Goal: Information Seeking & Learning: Check status

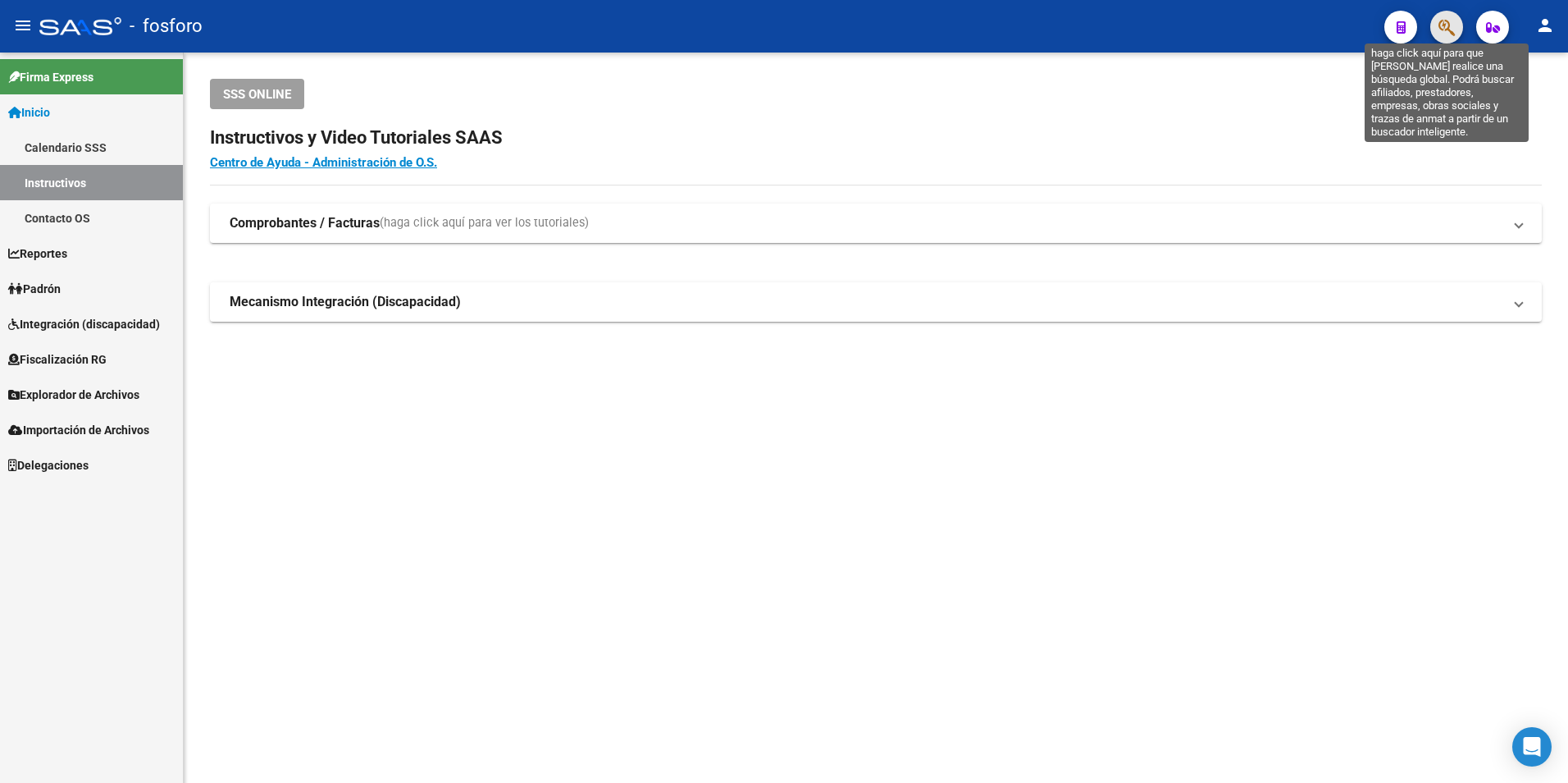
click at [1445, 24] on icon "button" at bounding box center [1446, 27] width 17 height 18
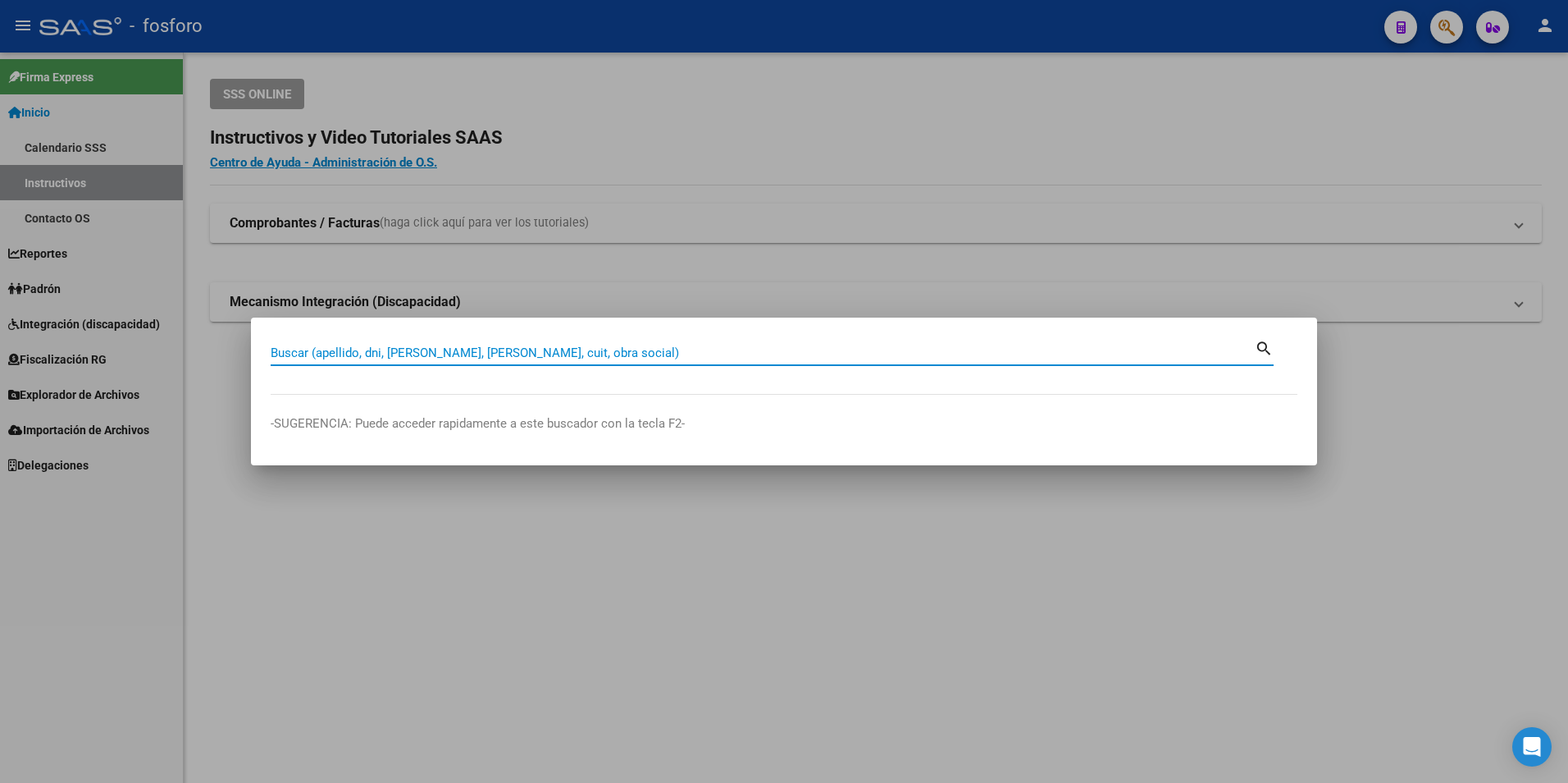
click at [425, 348] on input "Buscar (apellido, dni, [PERSON_NAME], [PERSON_NAME], cuit, obra social)" at bounding box center [762, 352] width 984 height 15
type input "93714770"
click at [1262, 342] on mat-icon "search" at bounding box center [1264, 347] width 18 height 19
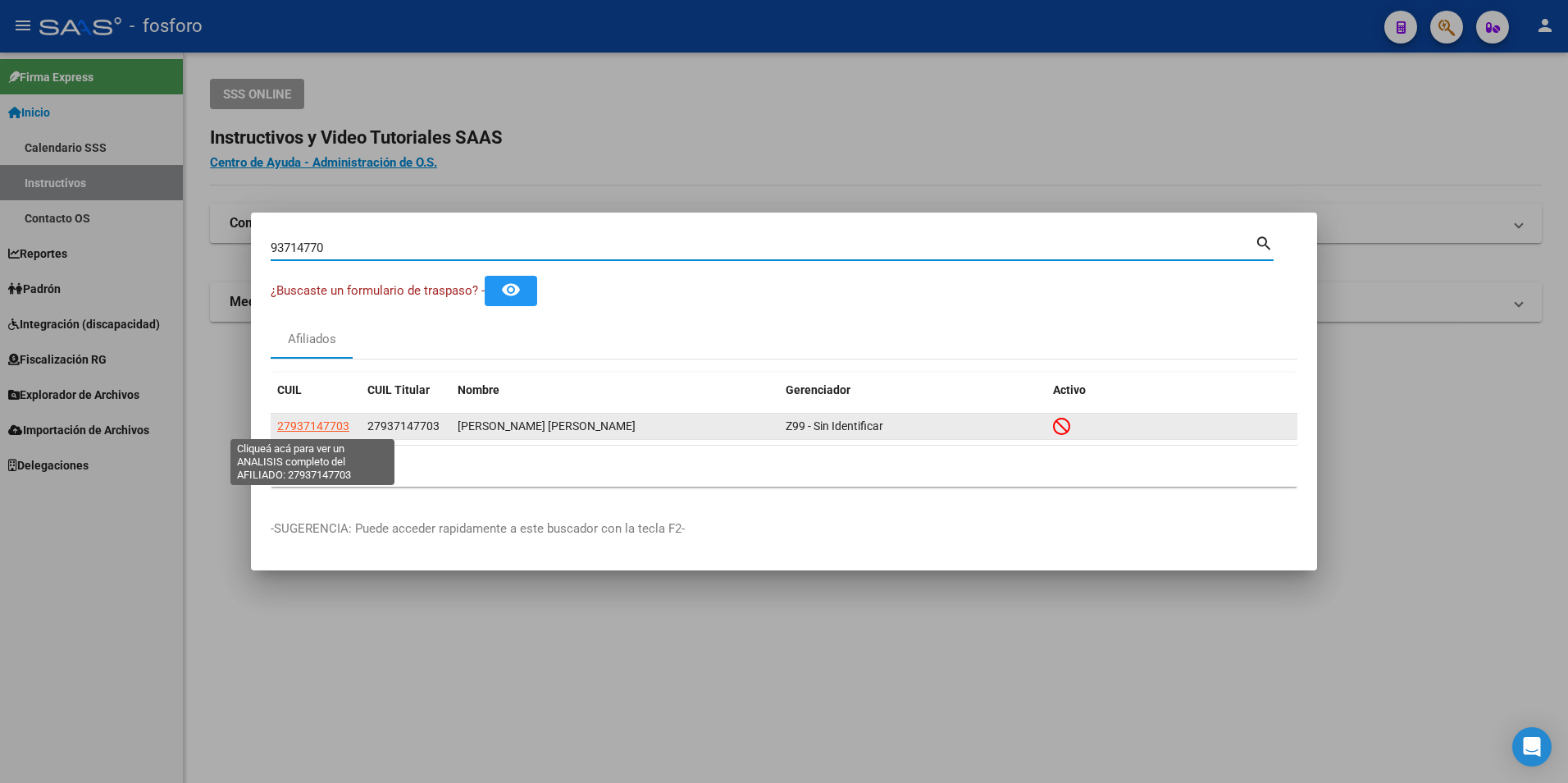
click at [292, 427] on span "27937147703" at bounding box center [313, 425] width 72 height 13
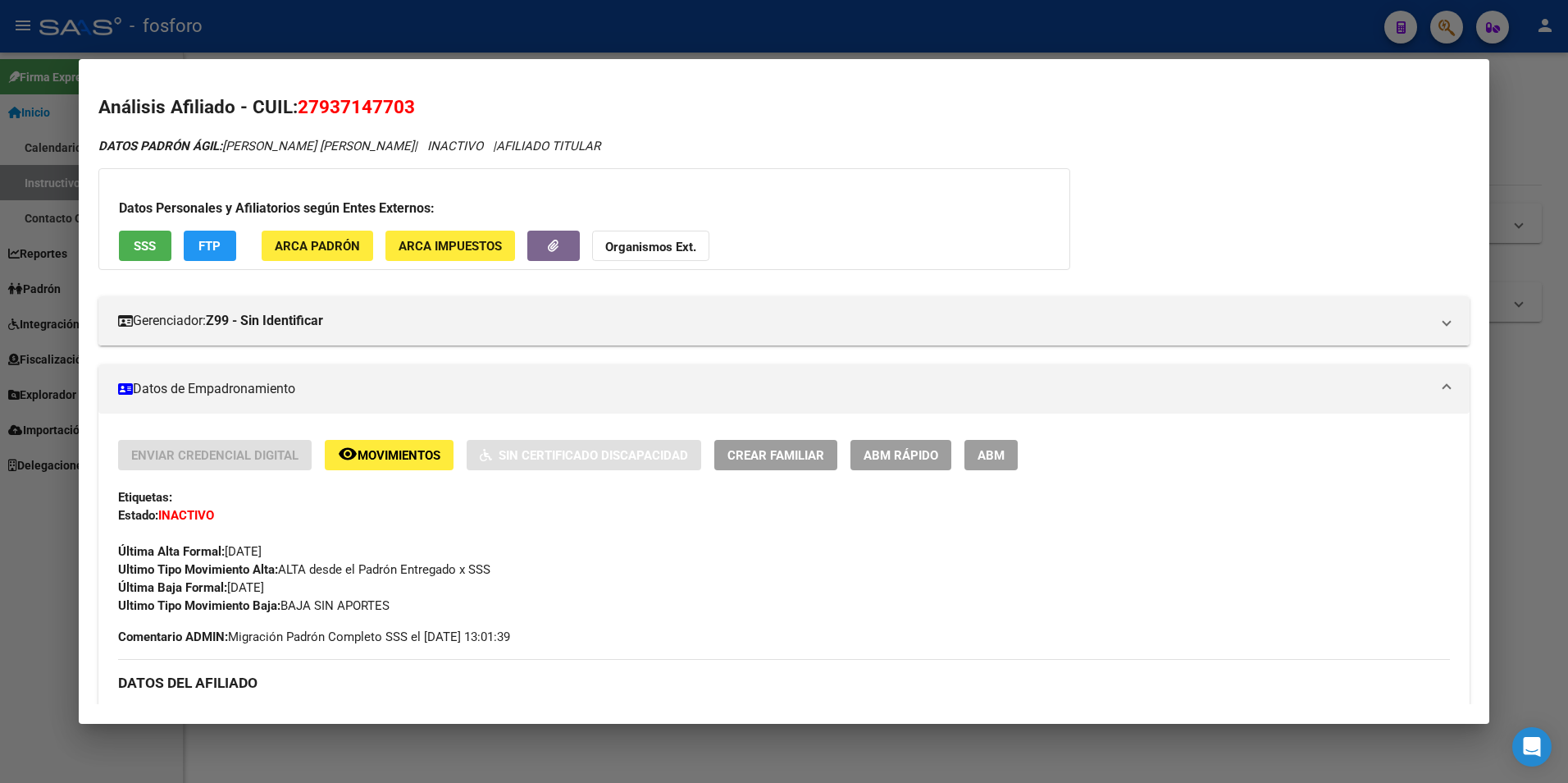
click at [431, 458] on span "Movimientos" at bounding box center [399, 455] width 83 height 15
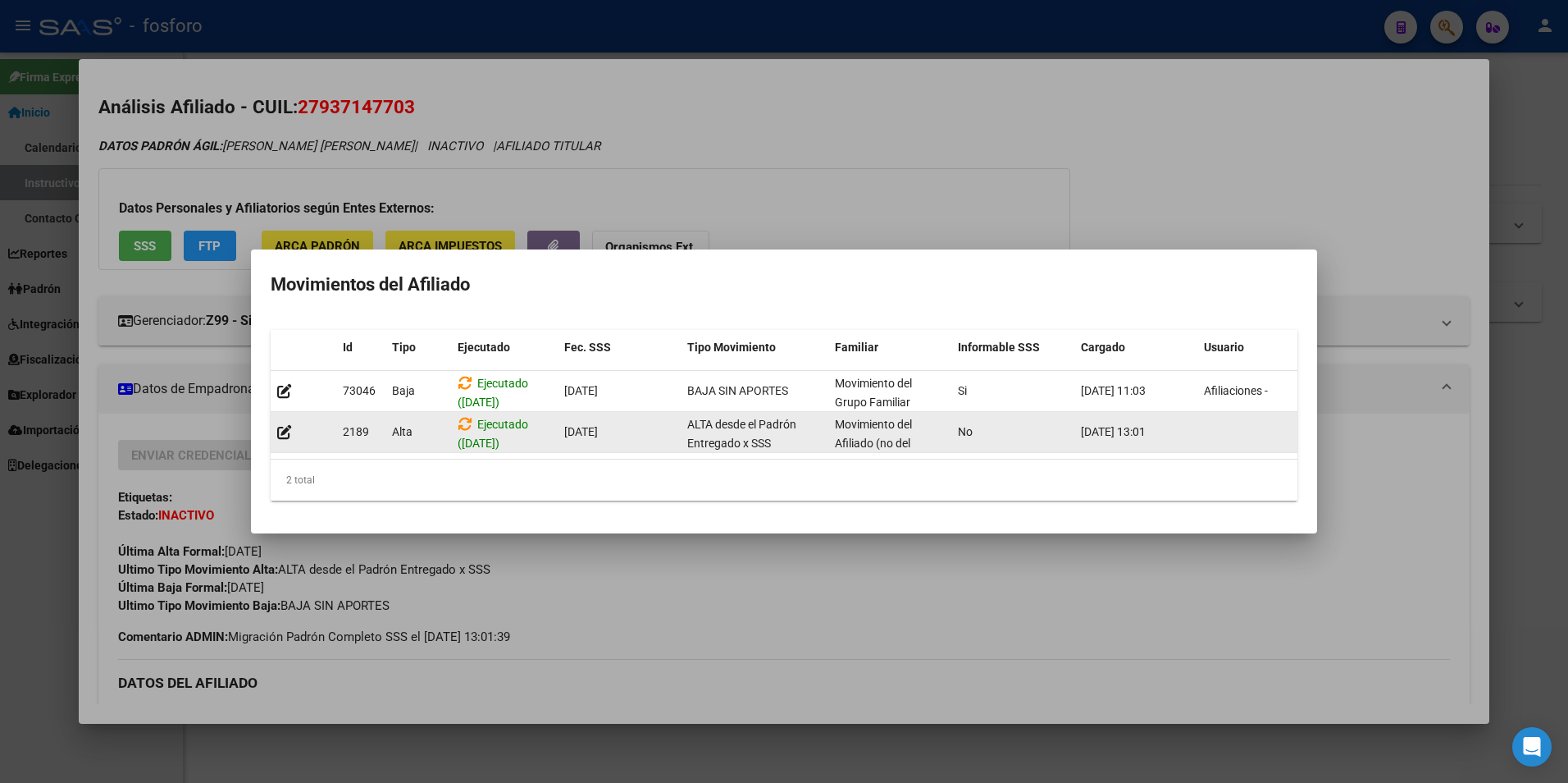
drag, startPoint x: 458, startPoint y: 446, endPoint x: 844, endPoint y: 458, distance: 386.2
click at [844, 458] on datatable-body "73046 [GEOGRAPHIC_DATA] ([DATE]) [DATE] BAJA SIN APORTES Movimiento del Grupo F…" at bounding box center [784, 414] width 1027 height 88
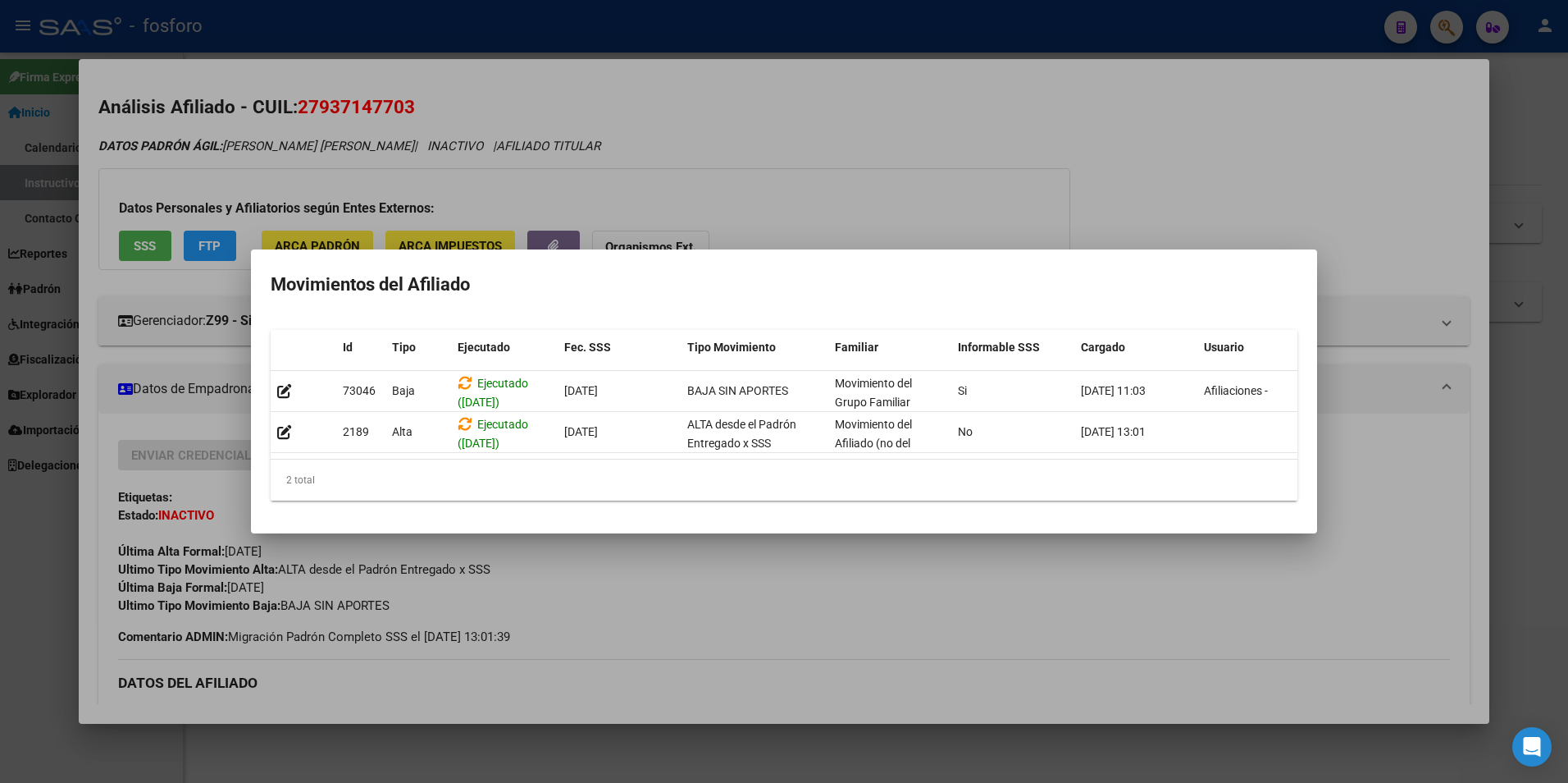
drag, startPoint x: 844, startPoint y: 458, endPoint x: 1154, endPoint y: 361, distance: 324.8
click at [1154, 361] on datatable-header "Id Tipo Ejecutado Fec. SSS Tipo Movimiento Familiar Informable SSS Cargado Usua…" at bounding box center [784, 350] width 1027 height 41
click at [500, 180] on div at bounding box center [784, 391] width 1568 height 783
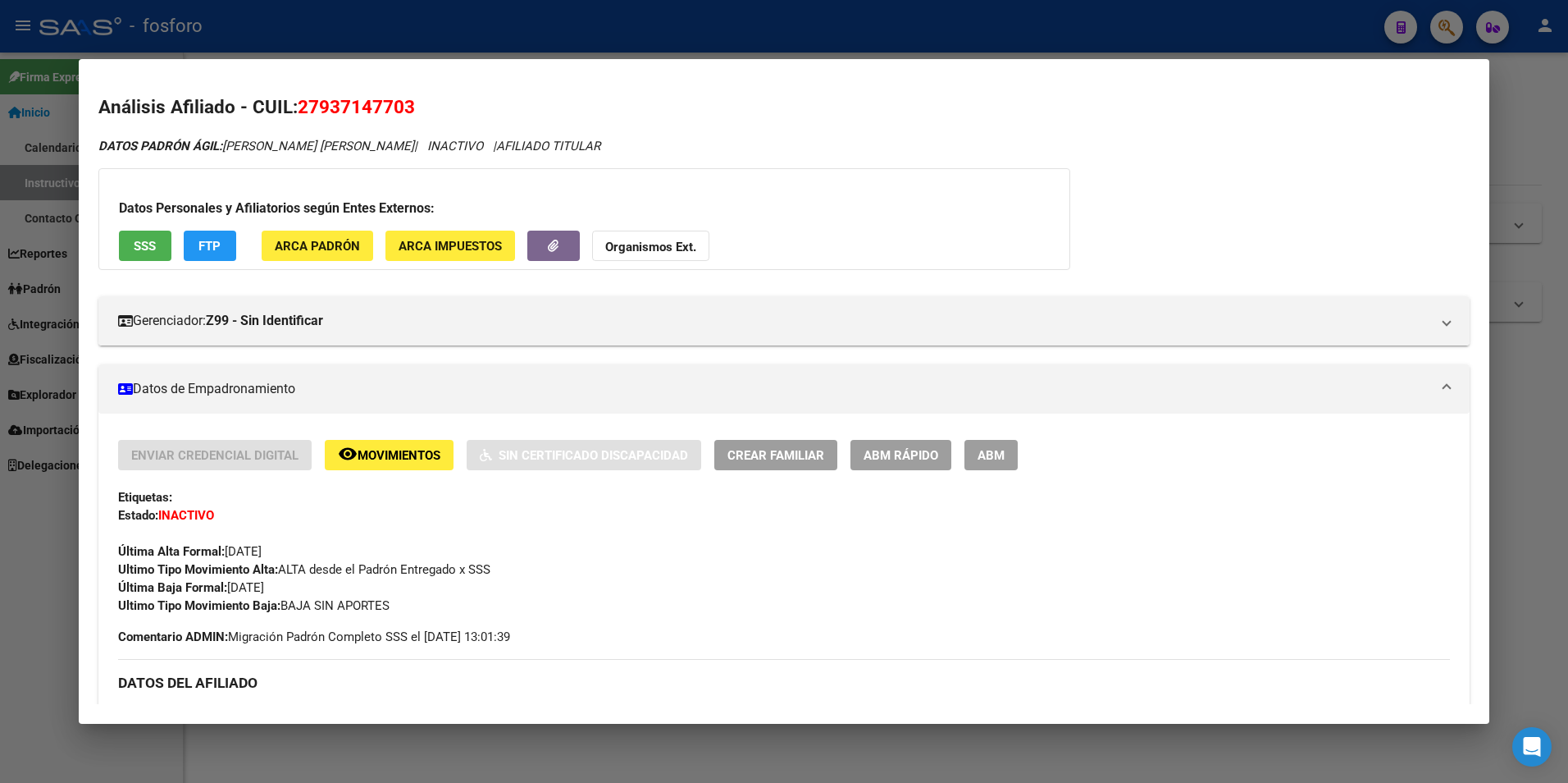
click at [150, 248] on span "SSS" at bounding box center [145, 246] width 22 height 15
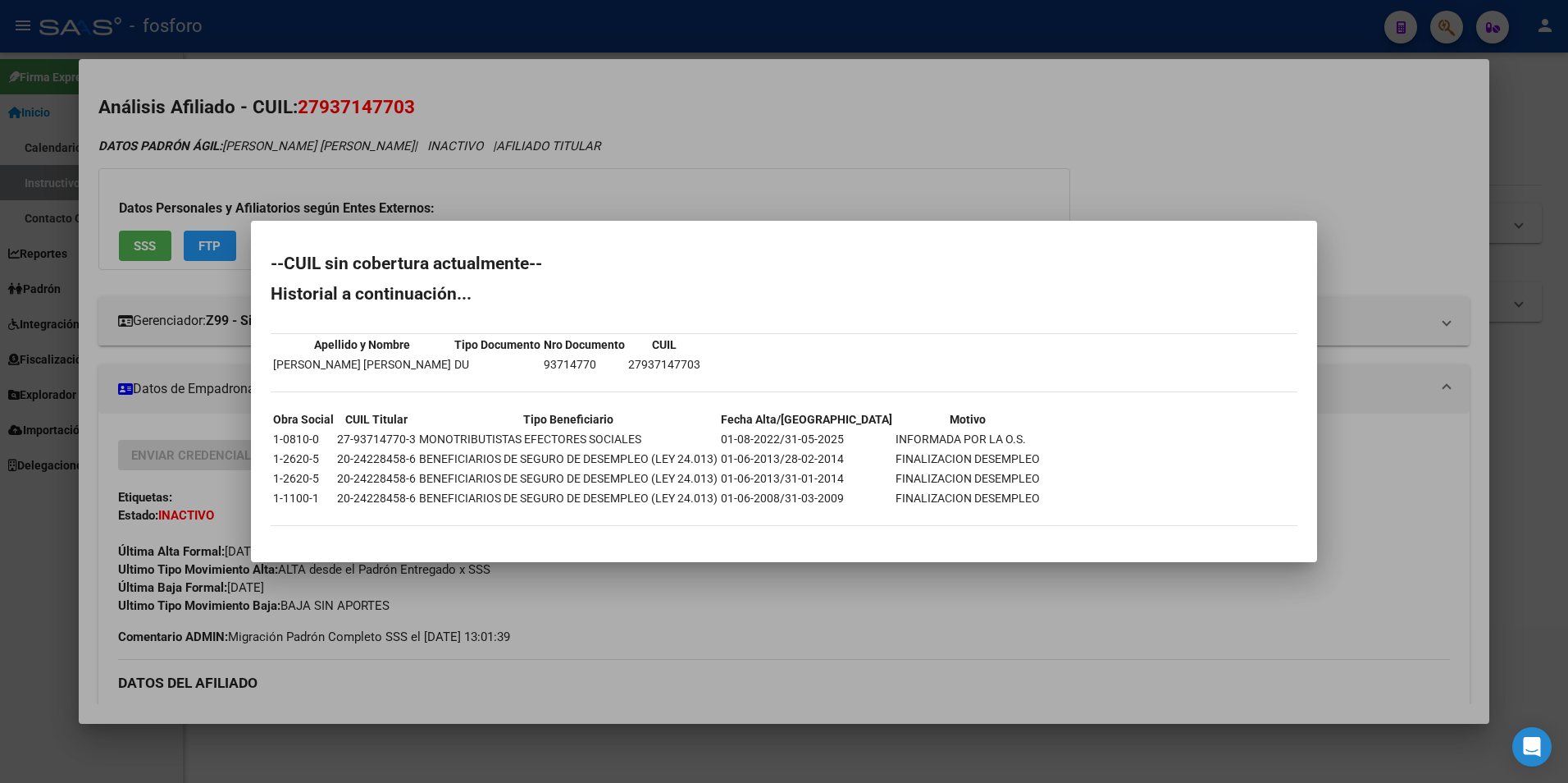
click at [647, 476] on td "BENEFICIARIOS DE SEGURO DE DESEMPLEO (LEY 24.013)" at bounding box center [568, 479] width 300 height 18
click at [633, 425] on th "Tipo Beneficiario" at bounding box center [568, 419] width 300 height 18
click at [634, 446] on td "MONOTRIBUTISTAS EFECTORES SOCIALES" at bounding box center [568, 439] width 300 height 18
drag, startPoint x: 634, startPoint y: 446, endPoint x: 546, endPoint y: 377, distance: 111.8
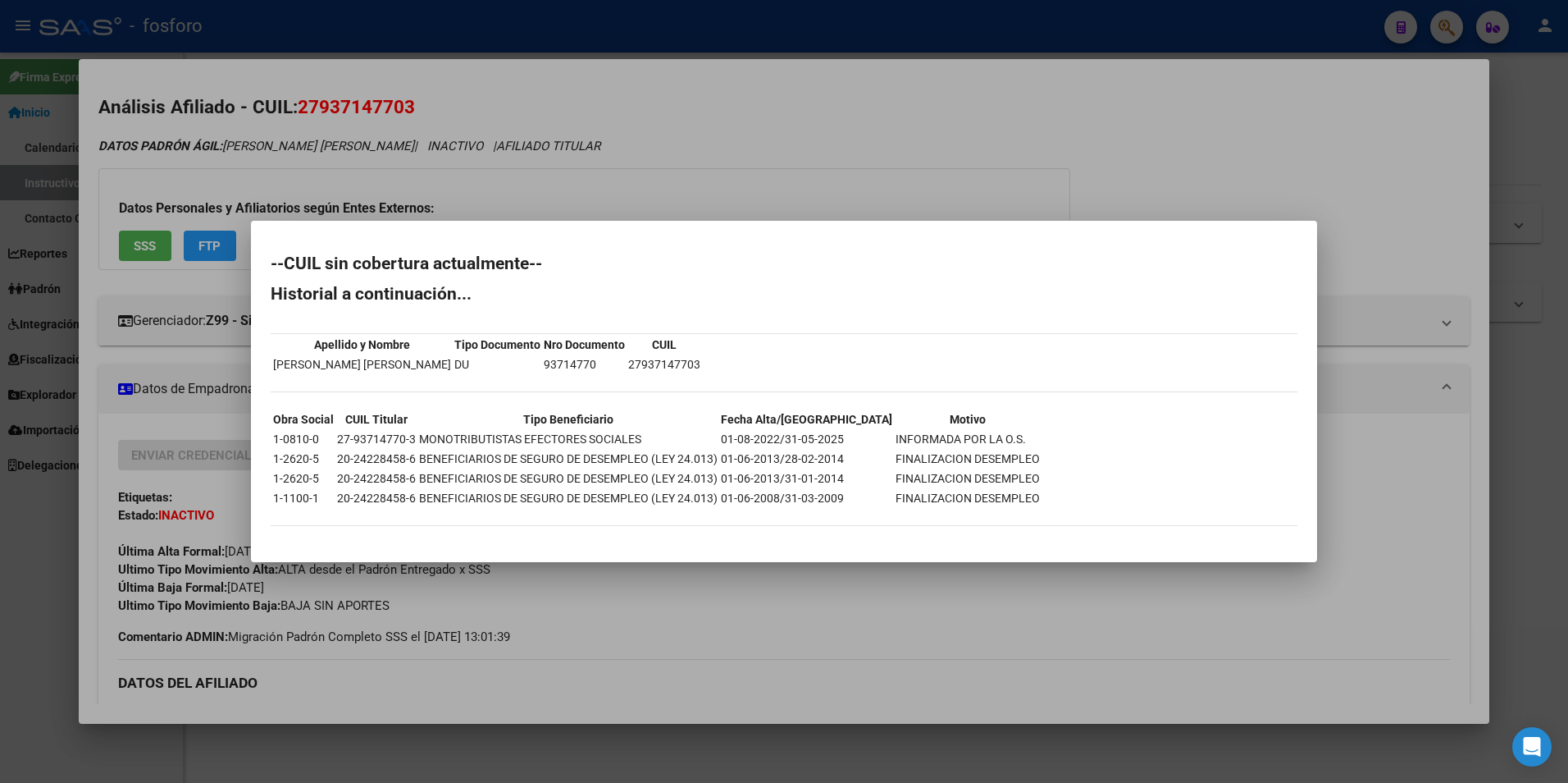
click at [546, 377] on div "--CUIL sin cobertura actualmente-- Historial a continuación... Apellido y Nombr…" at bounding box center [784, 398] width 1027 height 287
drag, startPoint x: 662, startPoint y: 360, endPoint x: 584, endPoint y: 99, distance: 272.4
click at [584, 99] on div at bounding box center [784, 391] width 1568 height 783
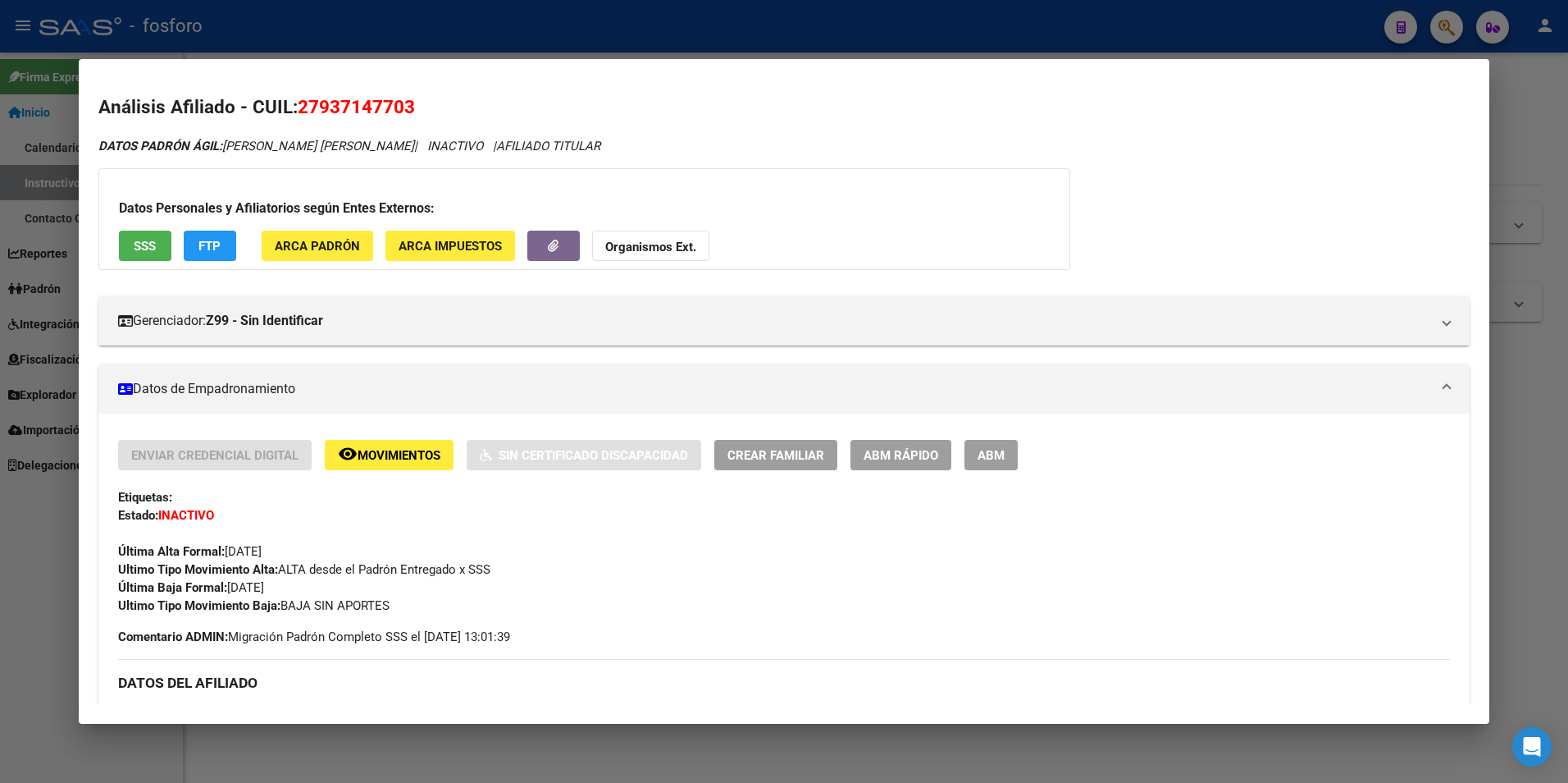
click at [146, 245] on span "SSS" at bounding box center [145, 246] width 22 height 15
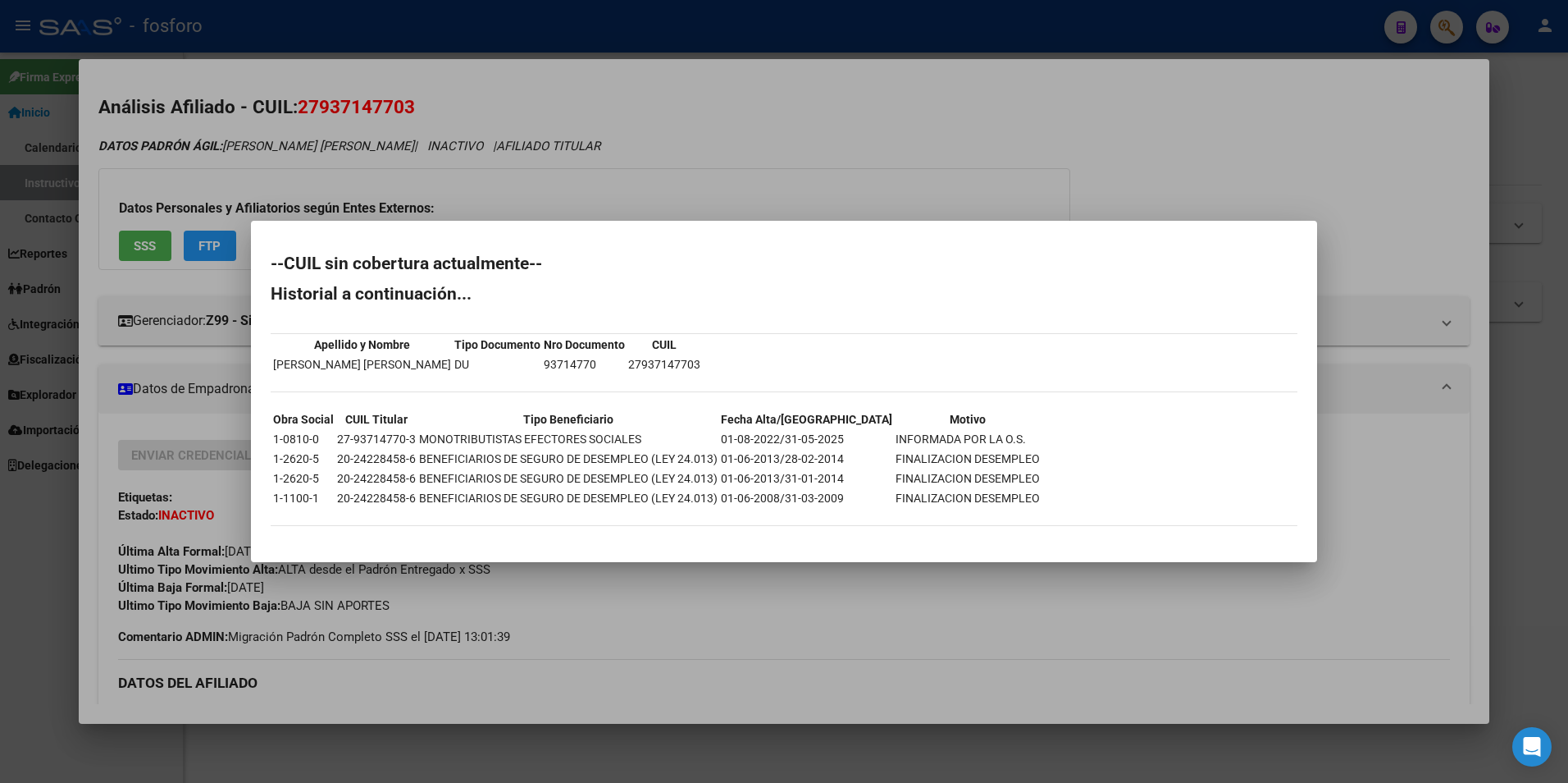
click at [656, 172] on div at bounding box center [784, 391] width 1568 height 783
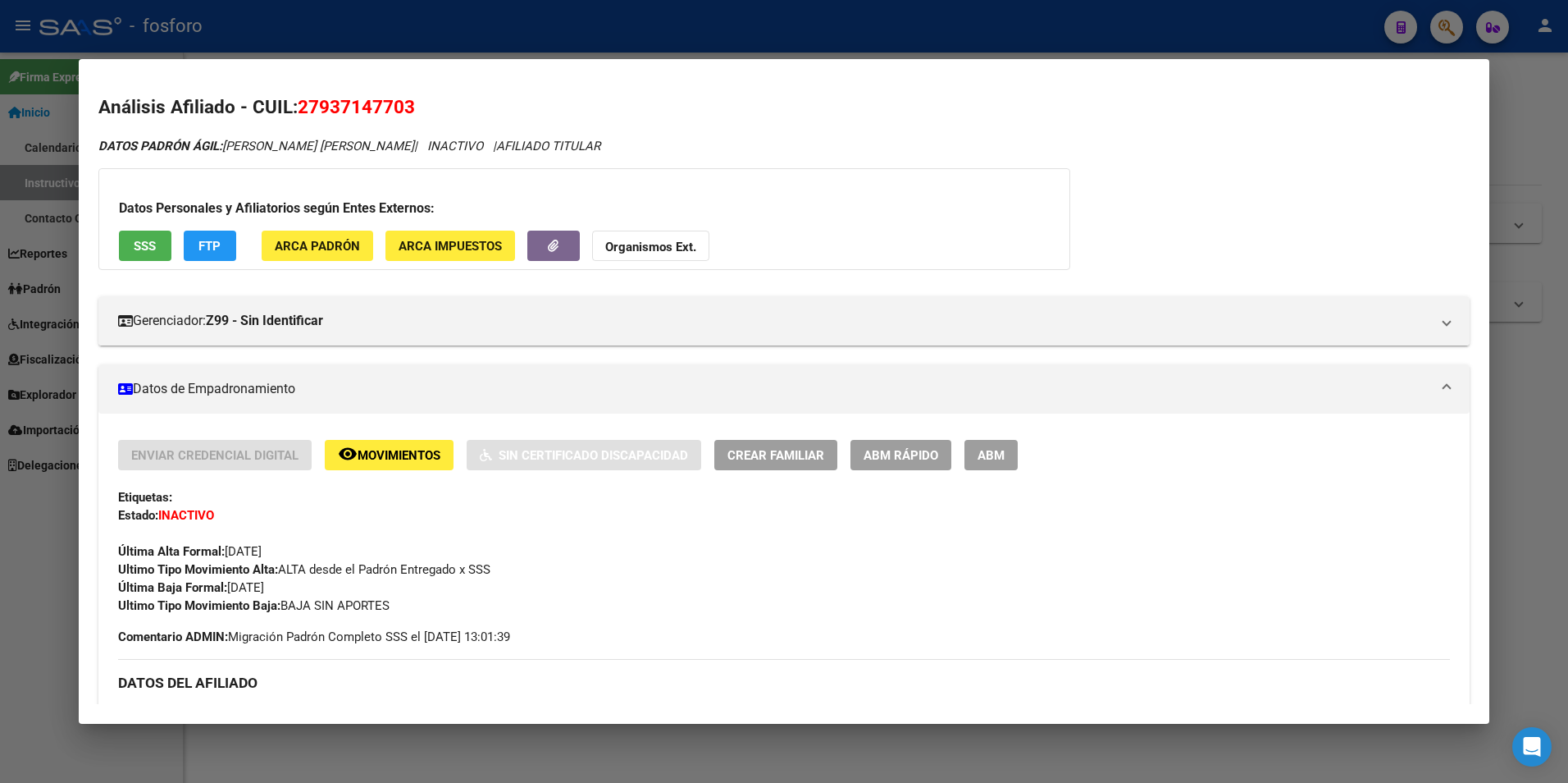
click at [648, 182] on div "Datos Personales y Afiliatorios según Entes Externos: SSS FTP ARCA Padrón ARCA …" at bounding box center [584, 219] width 972 height 102
click at [641, 244] on strong "Organismos Ext." at bounding box center [651, 246] width 91 height 15
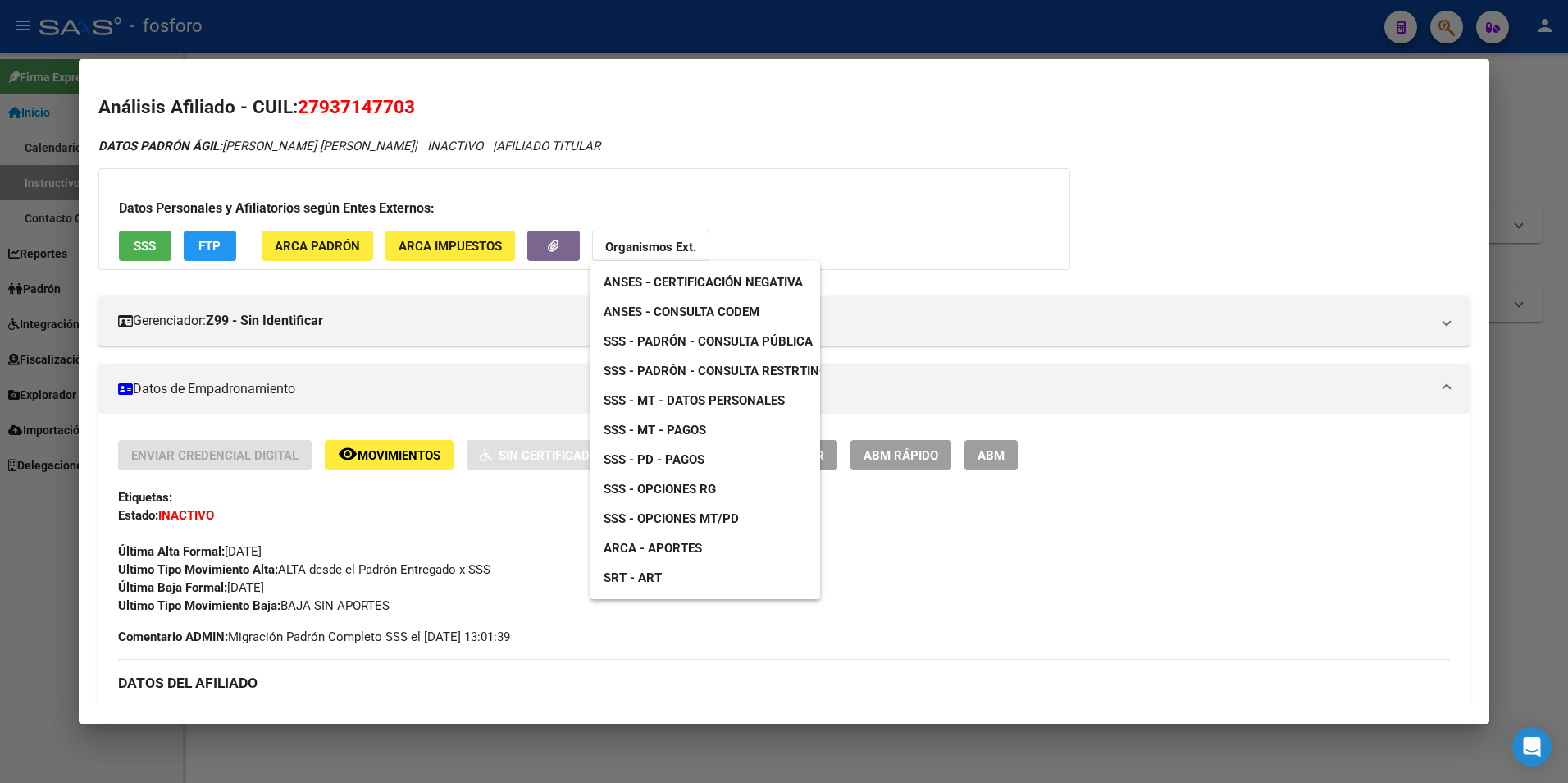
click at [165, 256] on div at bounding box center [784, 391] width 1568 height 783
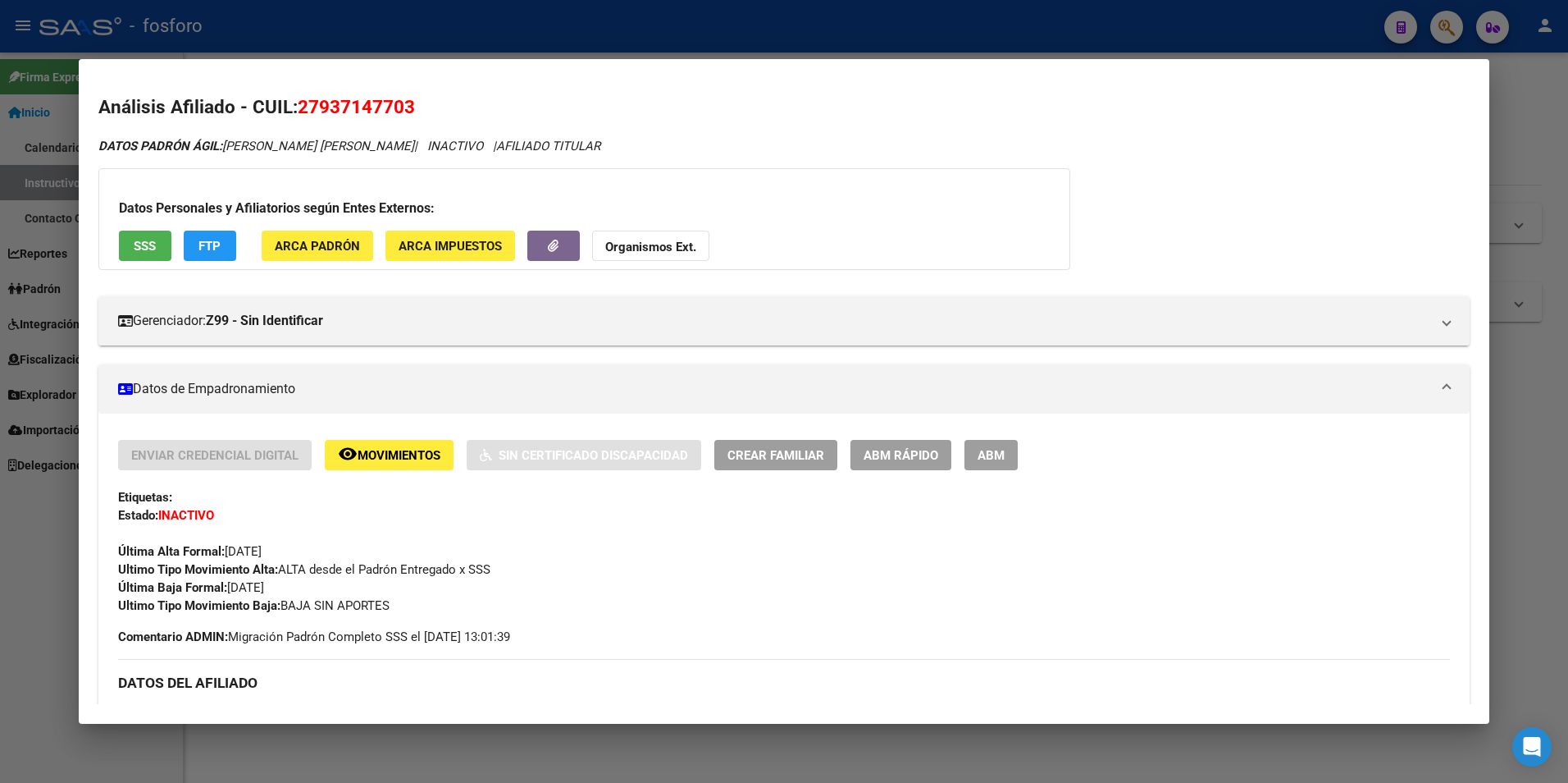
click at [144, 246] on span "SSS" at bounding box center [145, 246] width 22 height 15
click at [732, 209] on h3 "Datos Personales y Afiliatorios según Entes Externos:" at bounding box center [584, 208] width 931 height 19
